Goal: Information Seeking & Learning: Understand process/instructions

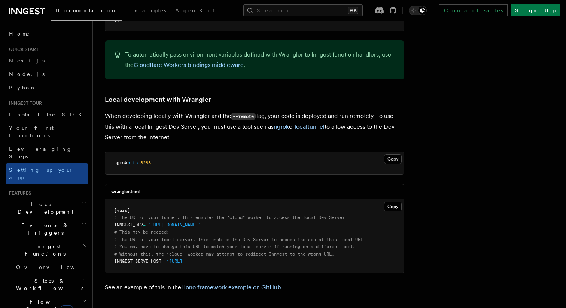
scroll to position [1533, 0]
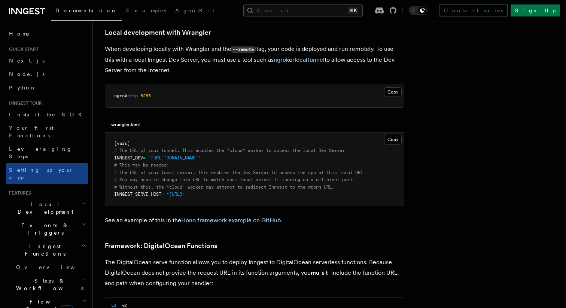
click at [159, 192] on span "INNGEST_SERVE_HOST" at bounding box center [137, 194] width 47 height 5
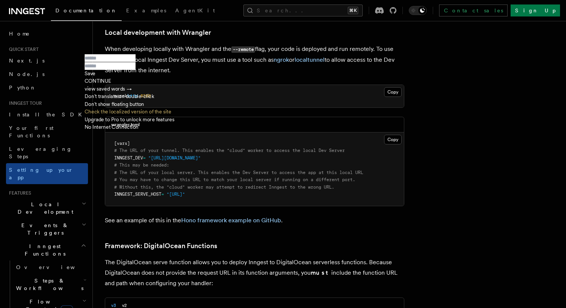
click at [171, 133] on pre "[vars] # The URL of your tunnel. This enables the "cloud" worker to access the …" at bounding box center [254, 169] width 299 height 73
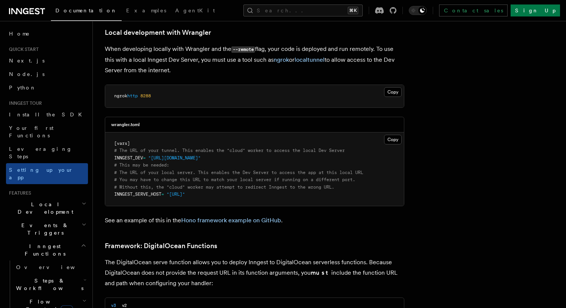
click at [124, 155] on span "INNGEST_DEV" at bounding box center [128, 157] width 29 height 5
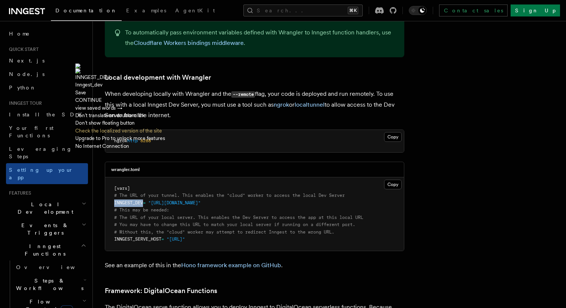
scroll to position [1480, 0]
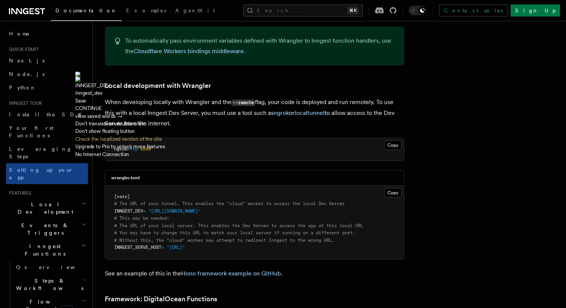
click at [230, 170] on div "wrangler.toml" at bounding box center [254, 177] width 299 height 15
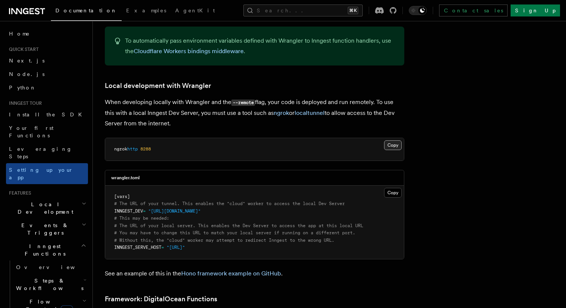
click at [396, 140] on button "Copy Copied" at bounding box center [393, 145] width 18 height 10
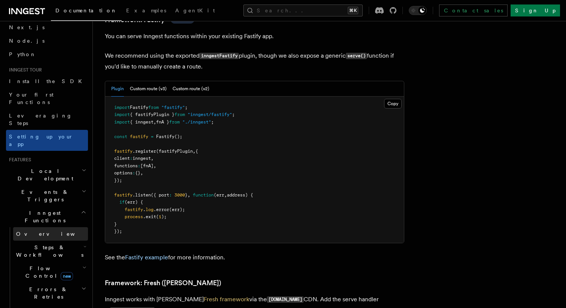
scroll to position [36, 0]
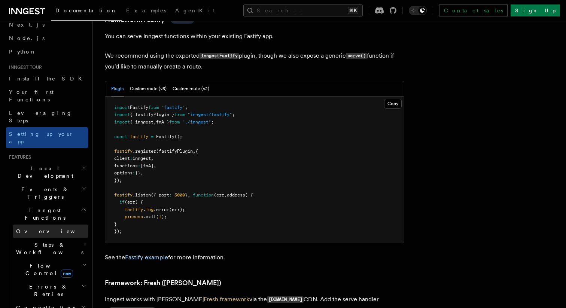
click at [63, 225] on link "Overview" at bounding box center [50, 231] width 75 height 13
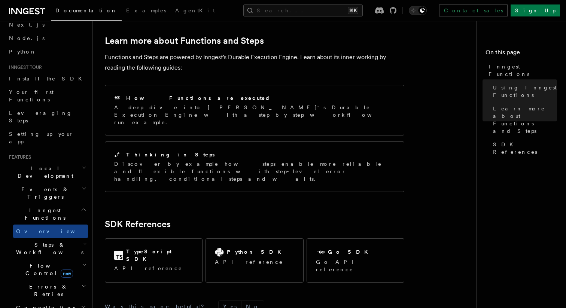
scroll to position [586, 0]
